Goal: Communication & Community: Answer question/provide support

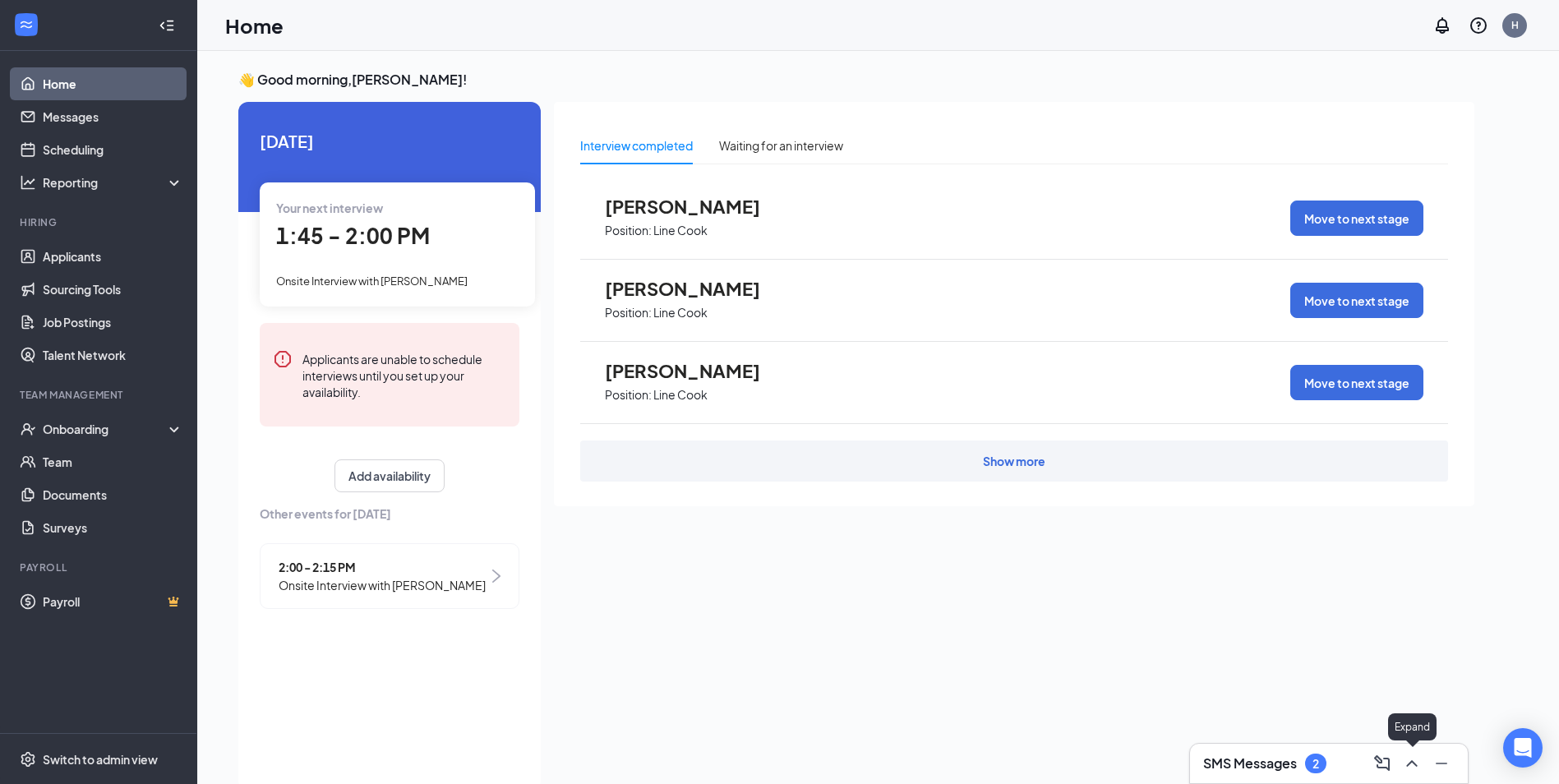
click at [1421, 766] on icon "ChevronUp" at bounding box center [1412, 762] width 20 height 20
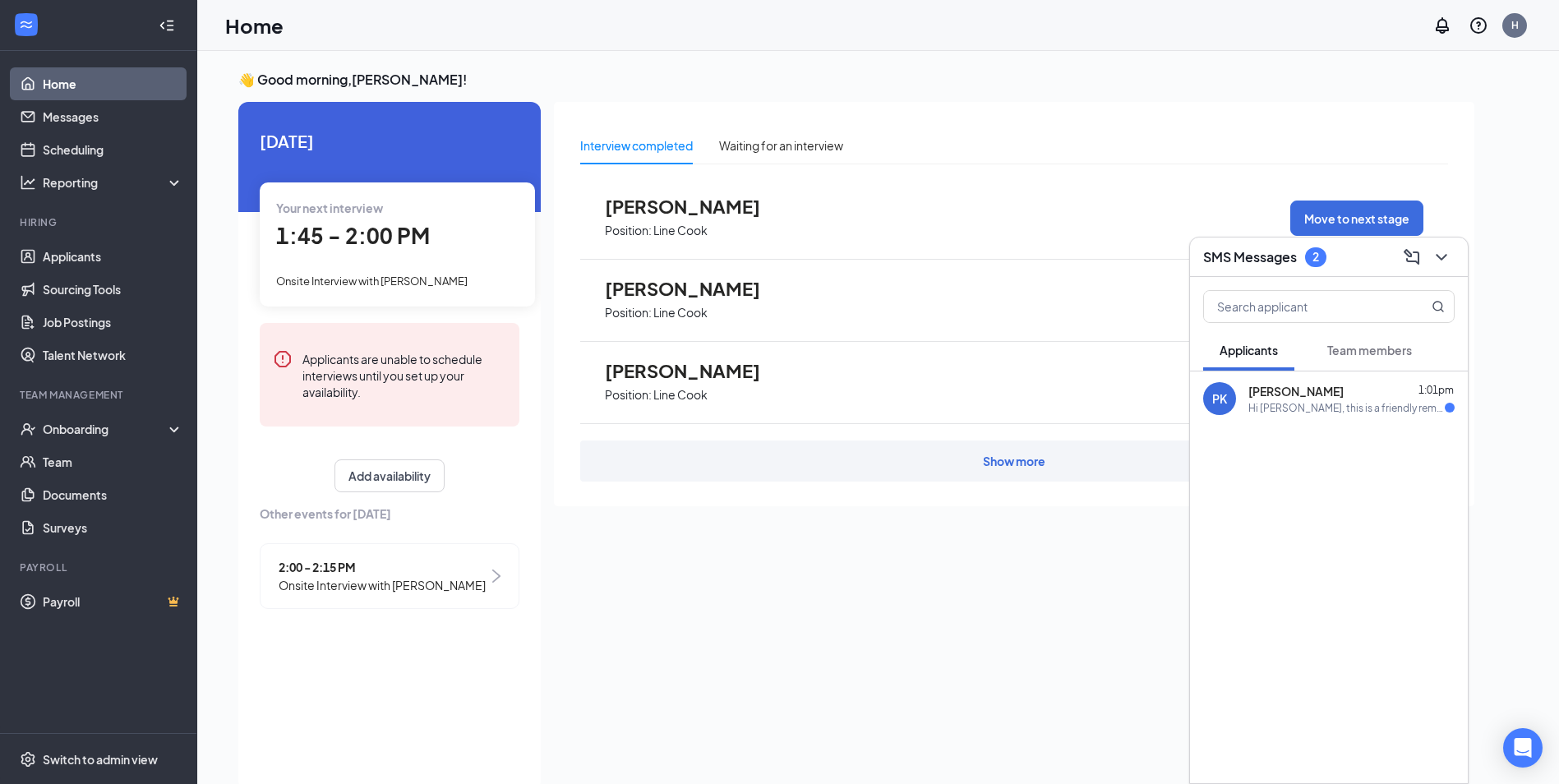
click at [1255, 403] on div "Hi [PERSON_NAME], this is a friendly reminder. Your meeting with IHOP for Line …" at bounding box center [1346, 408] width 196 height 14
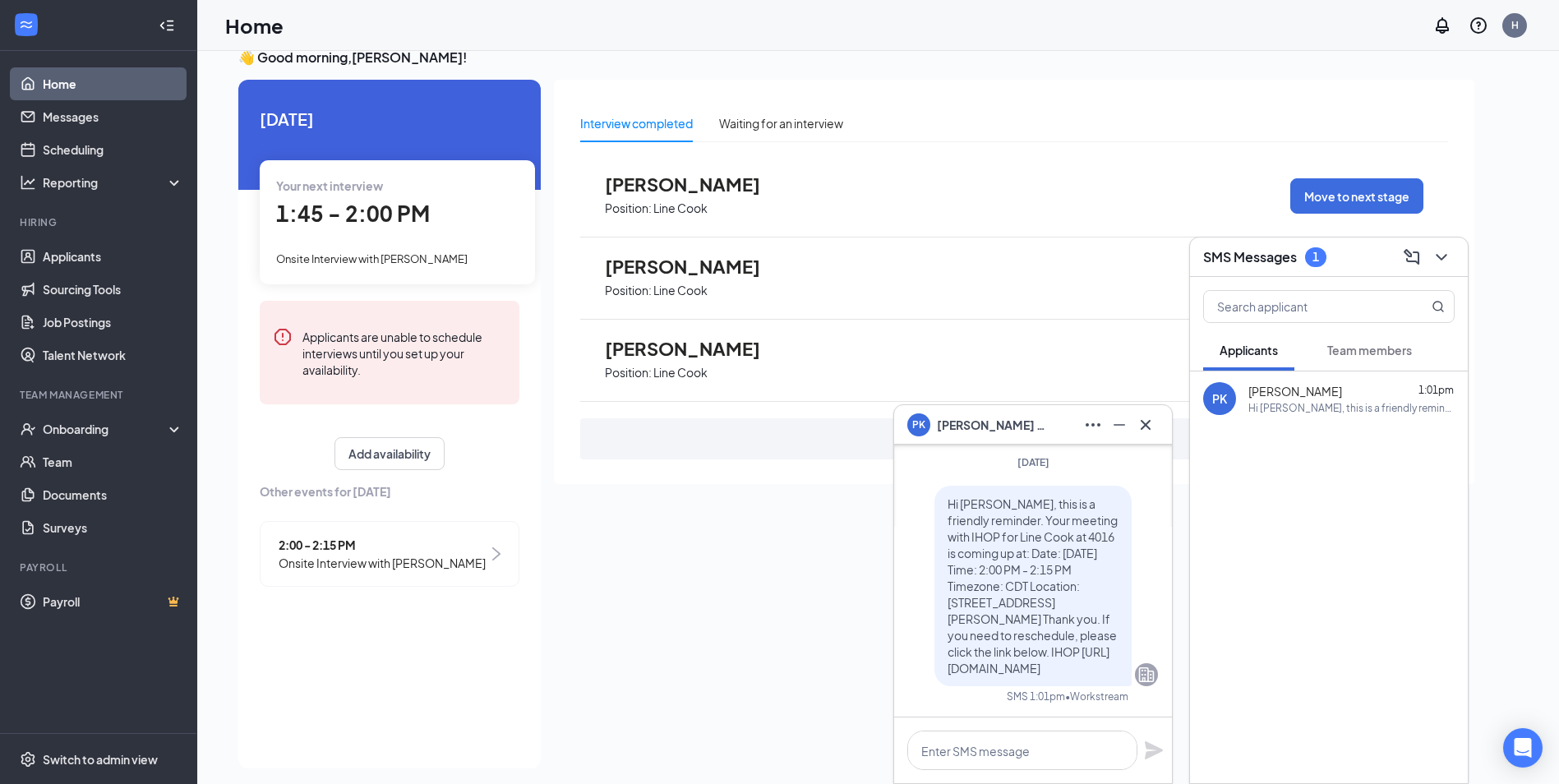
scroll to position [34, 0]
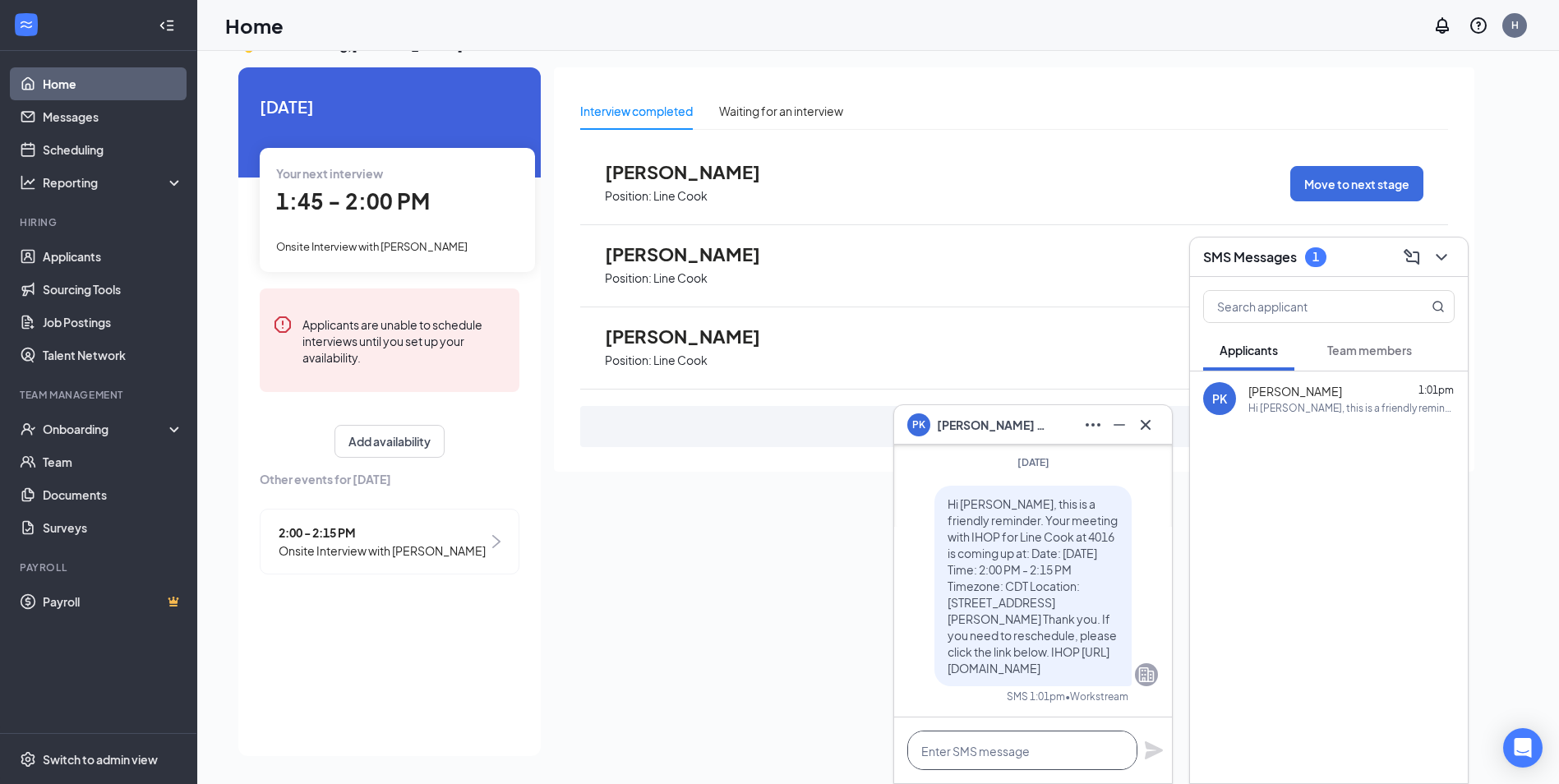
click at [1011, 756] on textarea at bounding box center [1022, 750] width 230 height 40
type textarea "h"
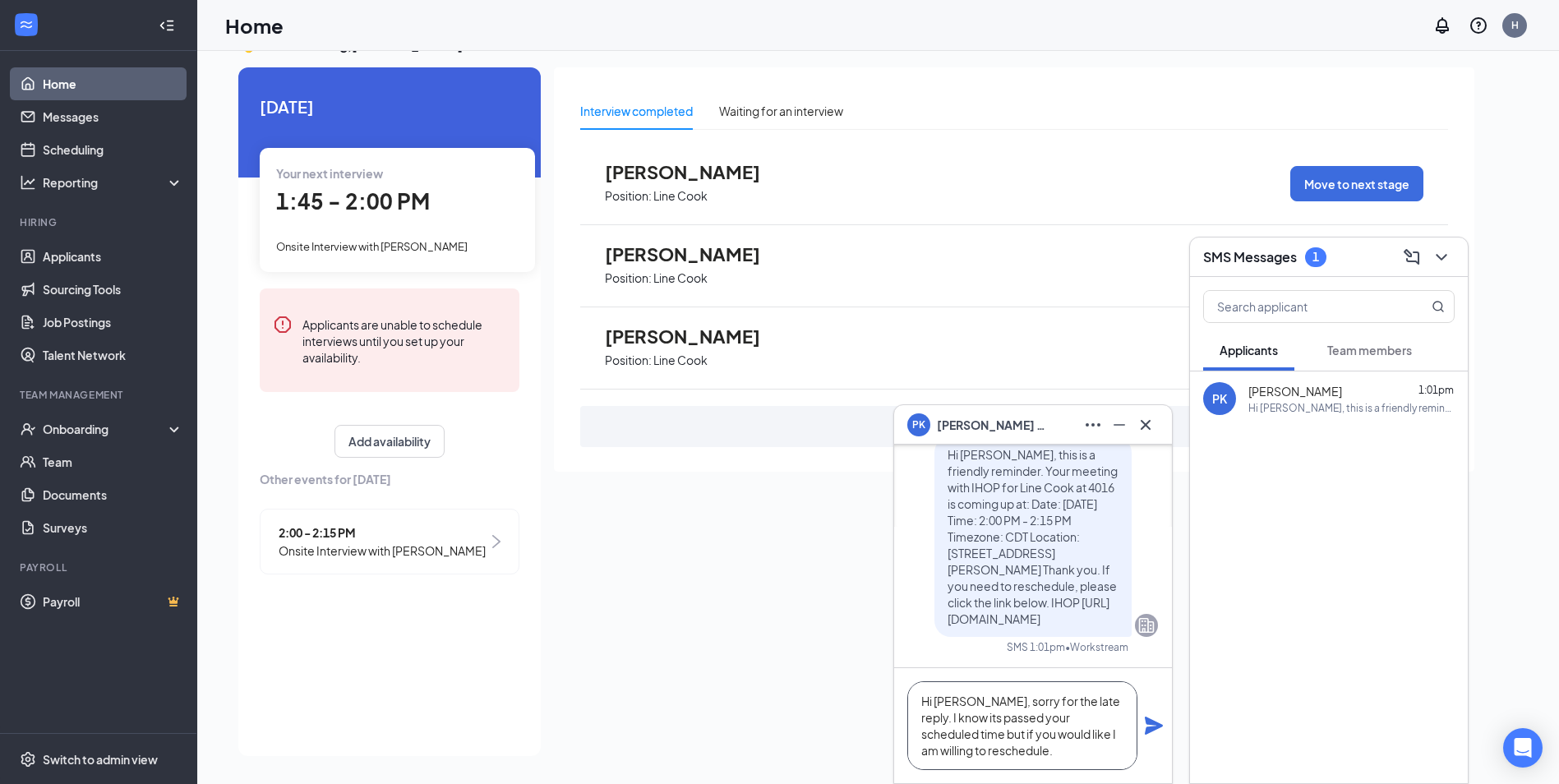
scroll to position [17, 0]
type textarea "Hi [PERSON_NAME], sorry for the late reply. I know its passed your scheduled ti…"
click at [1144, 718] on icon "Plane" at bounding box center [1153, 725] width 20 height 20
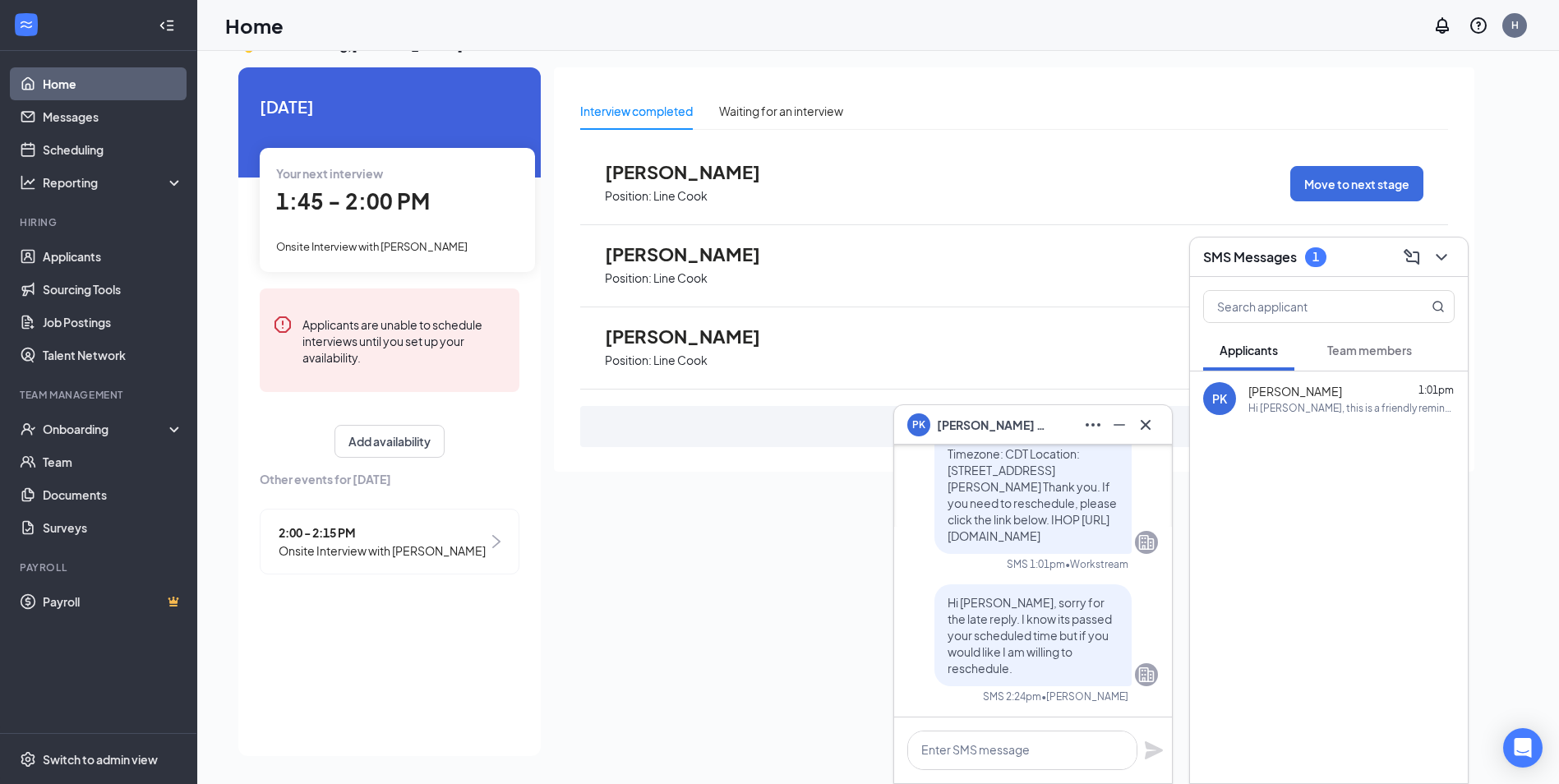
scroll to position [0, 0]
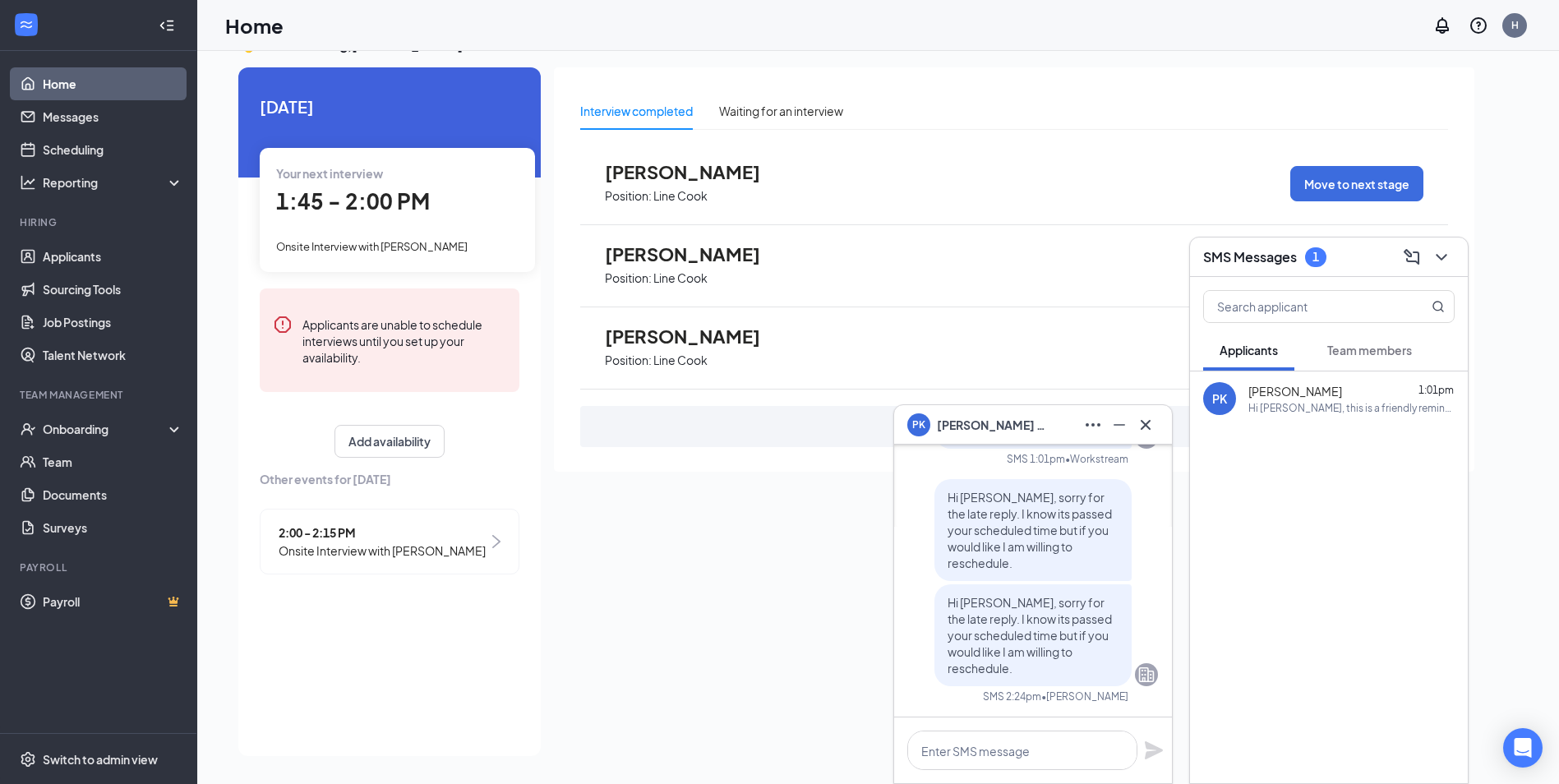
click at [1363, 349] on span "Team members" at bounding box center [1369, 350] width 84 height 15
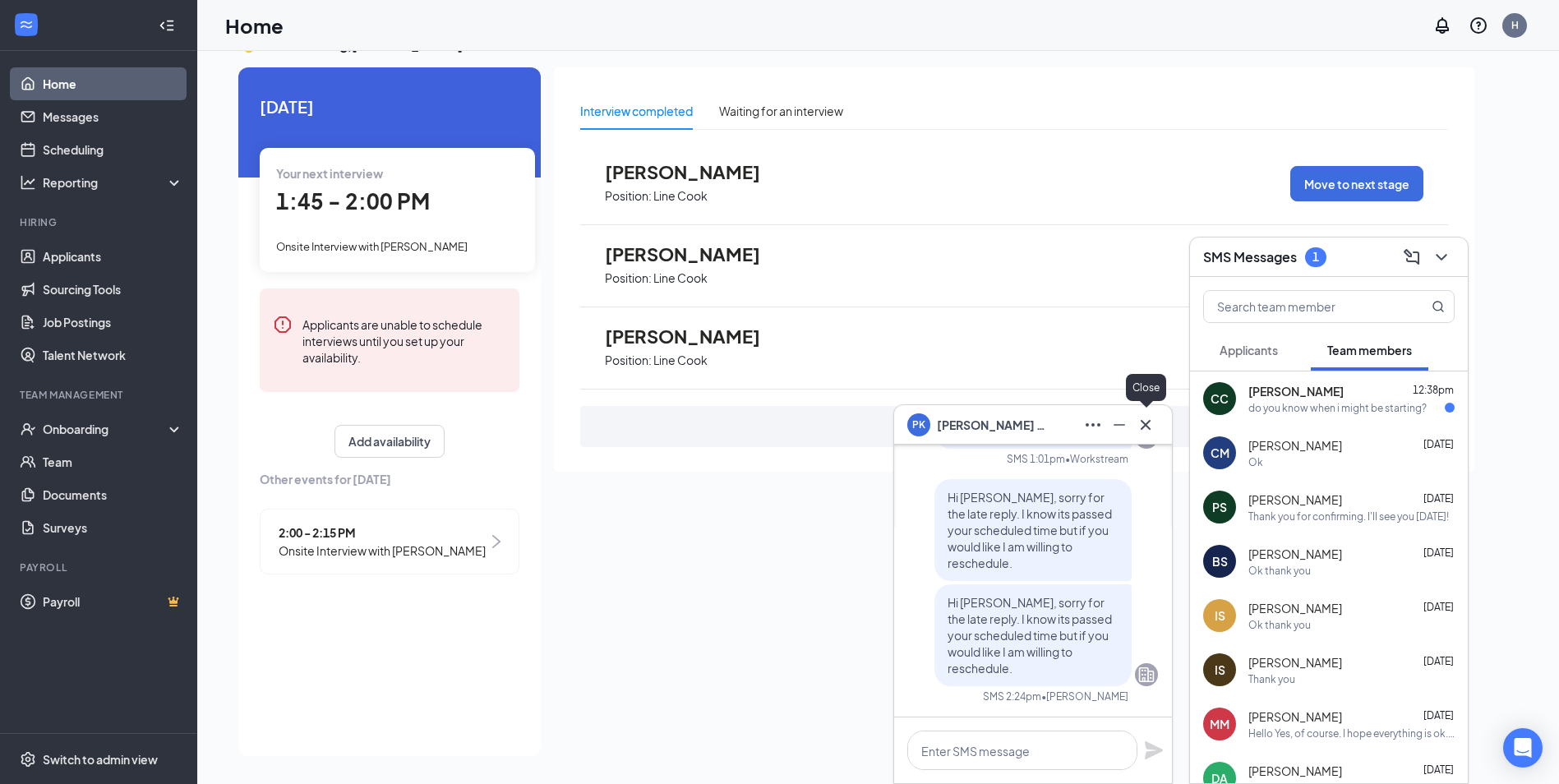
click at [1147, 427] on icon "Cross" at bounding box center [1145, 425] width 20 height 20
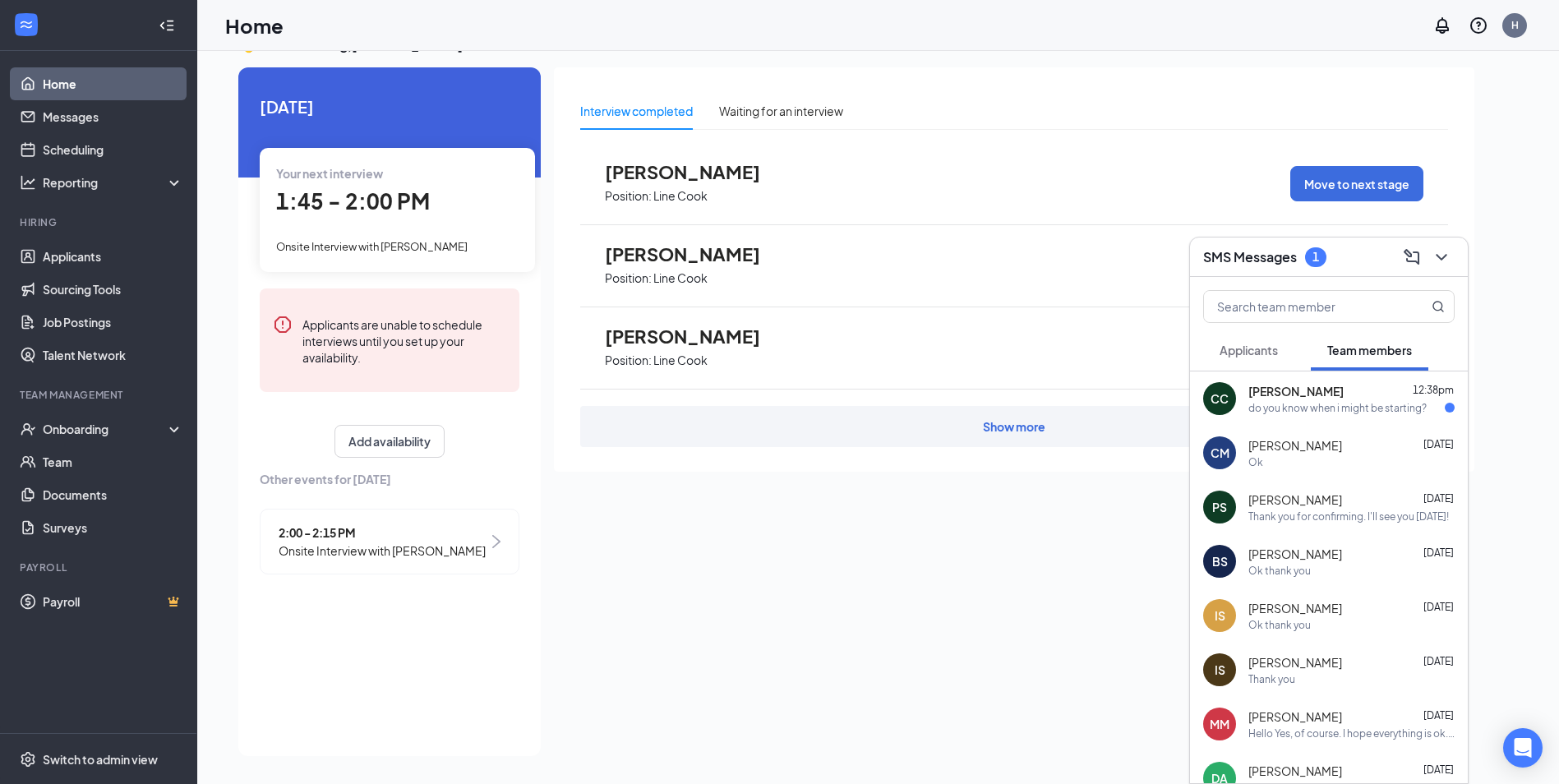
click at [1281, 401] on div "do you know when i might be starting?" at bounding box center [1337, 408] width 178 height 14
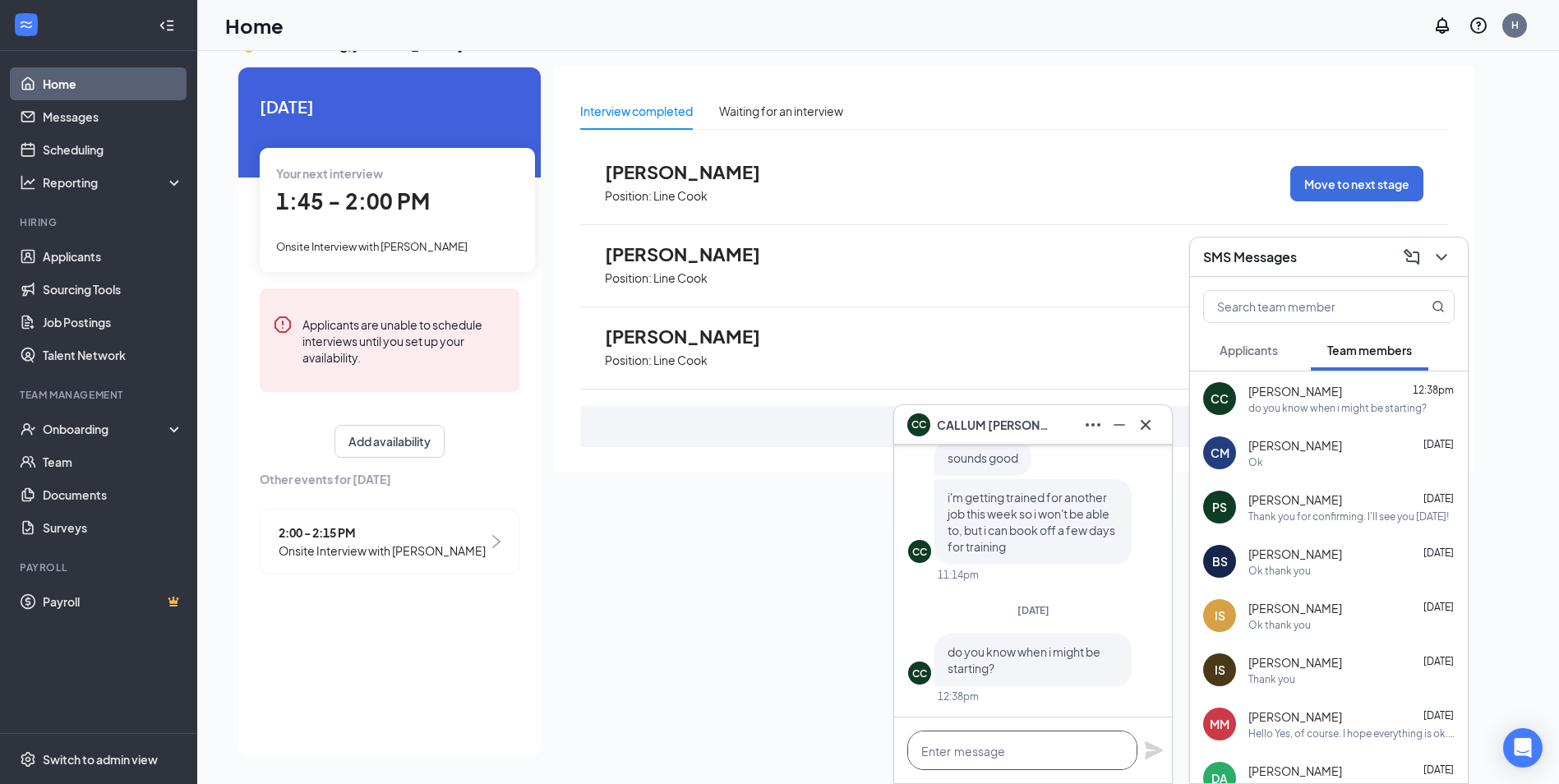
click at [1001, 743] on textarea at bounding box center [1022, 750] width 230 height 40
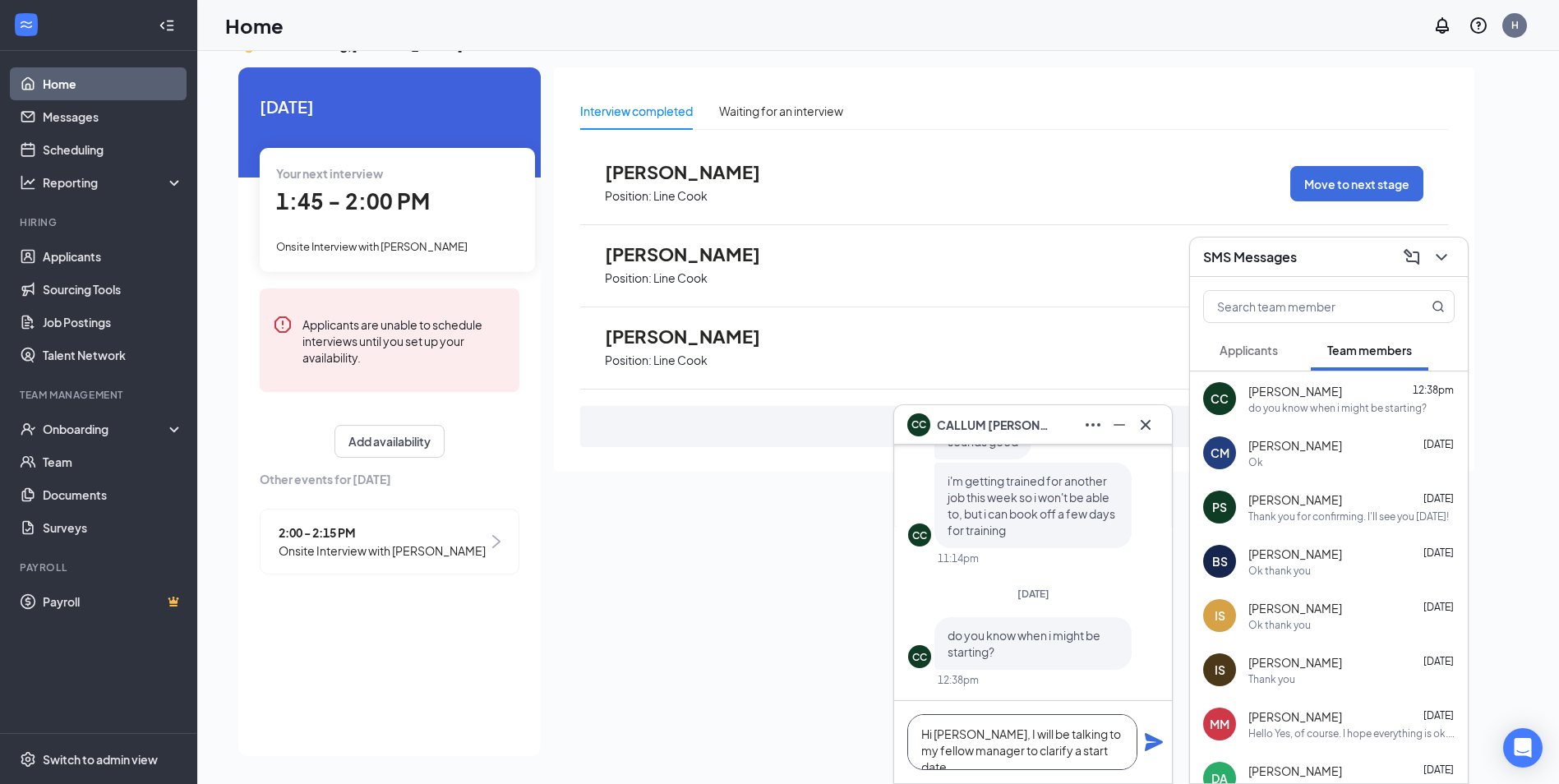
type textarea "Hi [PERSON_NAME], I will be talking to my fellow manager to clarify a start dat…"
click at [1154, 750] on icon "Plane" at bounding box center [1153, 742] width 20 height 20
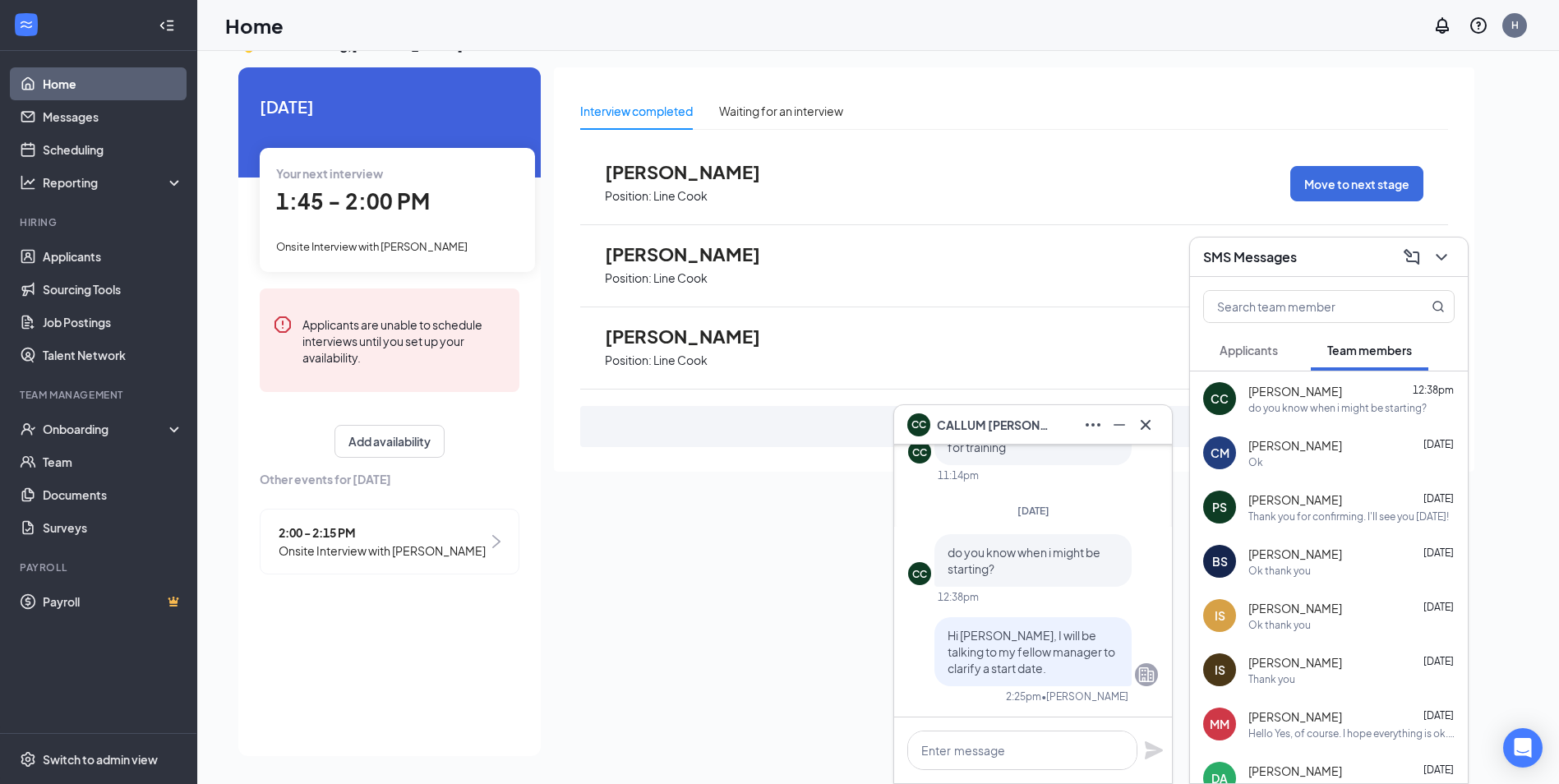
scroll to position [0, 0]
click at [1148, 425] on icon "Cross" at bounding box center [1145, 425] width 20 height 20
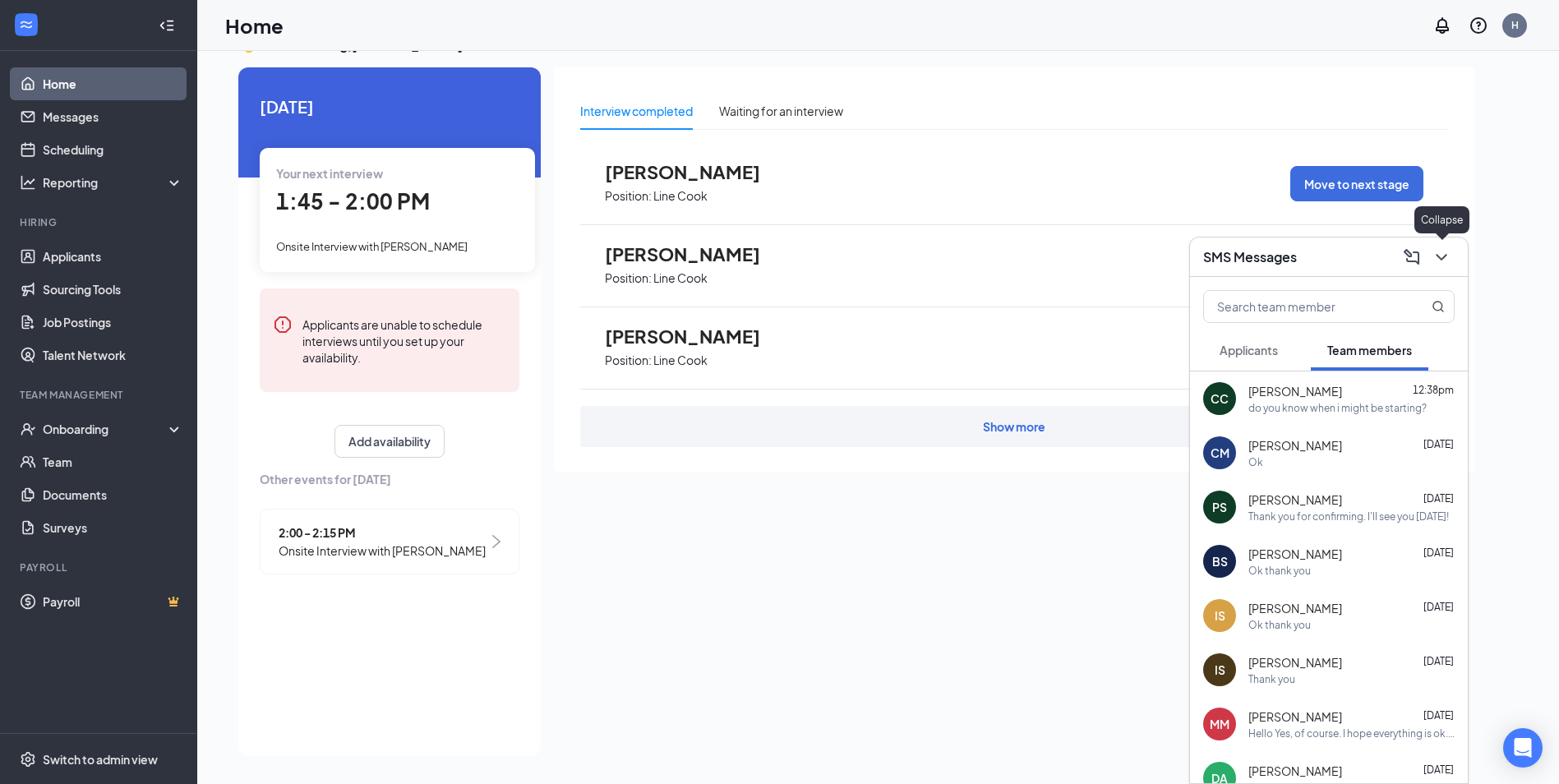
click at [1441, 258] on icon "ChevronDown" at bounding box center [1441, 258] width 10 height 7
